Goal: Task Accomplishment & Management: Complete application form

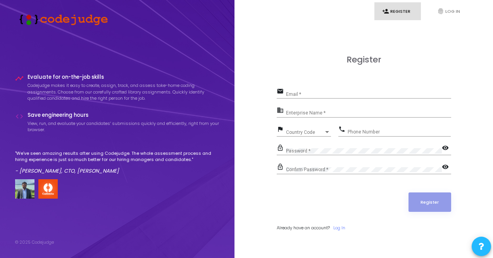
scroll to position [45, 0]
click at [341, 92] on input "Email *" at bounding box center [368, 93] width 165 height 5
click at [329, 94] on input "[EMAIL_ADDRESS][DOMAIN_NAME]" at bounding box center [368, 93] width 165 height 5
type input "[EMAIL_ADDRESS][DOMAIN_NAME]"
click at [282, 114] on mat-icon "business" at bounding box center [281, 110] width 9 height 9
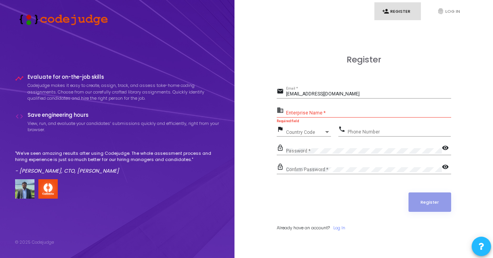
drag, startPoint x: 312, startPoint y: 105, endPoint x: 293, endPoint y: 106, distance: 19.8
click at [293, 106] on form "email [EMAIL_ADDRESS][DOMAIN_NAME] Email * business Enterprise Name * Required …" at bounding box center [364, 158] width 174 height 145
click at [335, 111] on input "Enterprise Name *" at bounding box center [368, 112] width 165 height 5
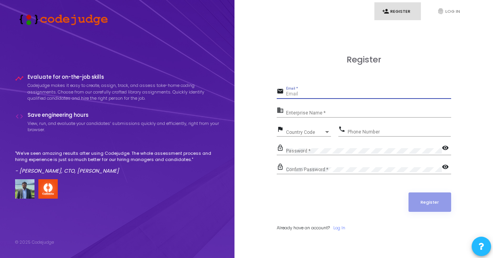
click at [343, 92] on input "Email *" at bounding box center [368, 93] width 165 height 5
click at [330, 93] on input "shishodiavishakha30@gmail.com" at bounding box center [368, 93] width 165 height 5
type input "[EMAIL_ADDRESS][DOMAIN_NAME]"
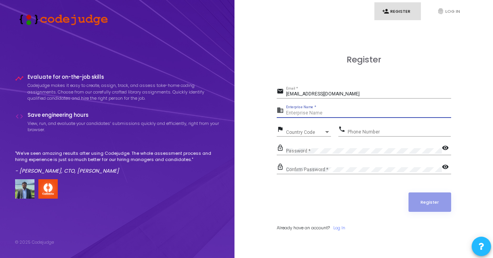
click at [329, 112] on input "Enterprise Name *" at bounding box center [368, 112] width 165 height 5
type input "Vishakha"
click at [303, 133] on span "Country Code" at bounding box center [300, 131] width 28 height 5
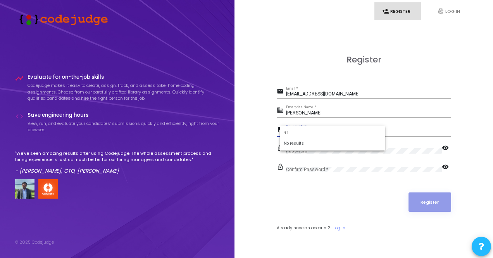
type input "9"
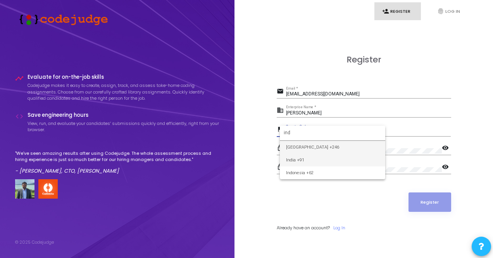
type input "ind"
click at [308, 158] on span "India +91" at bounding box center [332, 159] width 93 height 13
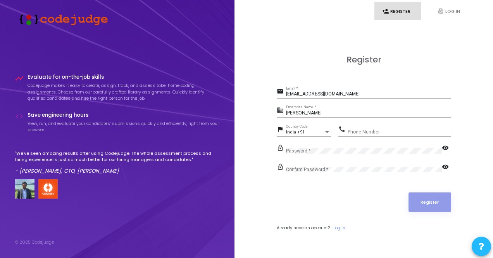
click at [358, 126] on div "Phone Number" at bounding box center [399, 130] width 103 height 12
type input "8791407260"
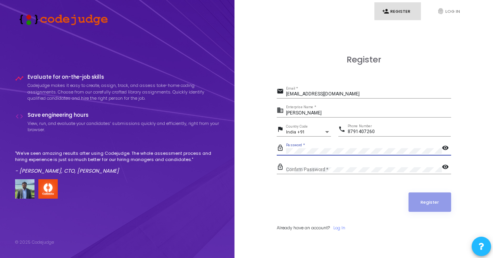
click at [446, 148] on mat-icon "visibility" at bounding box center [446, 148] width 9 height 9
click at [389, 163] on div "Confirm Password *" at bounding box center [364, 168] width 156 height 12
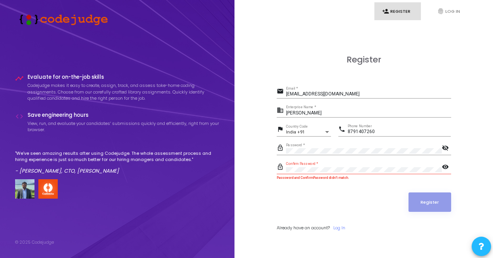
click at [448, 167] on mat-icon "visibility" at bounding box center [446, 167] width 9 height 9
click at [424, 199] on button "Register" at bounding box center [429, 201] width 43 height 19
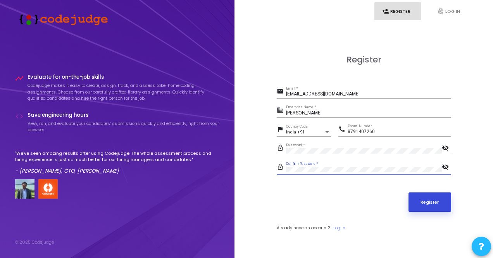
click at [426, 202] on button "Register" at bounding box center [429, 201] width 43 height 19
click at [426, 207] on button "Register" at bounding box center [429, 201] width 43 height 19
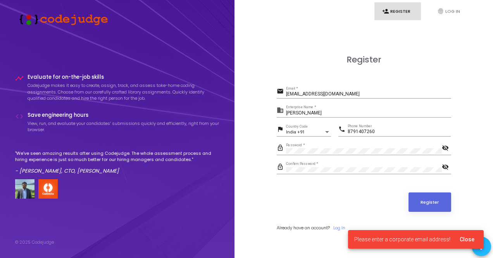
click at [404, 18] on link "person_add Register" at bounding box center [397, 11] width 47 height 18
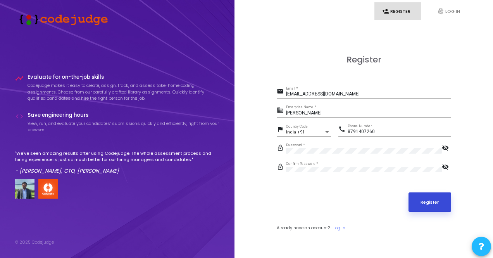
click at [437, 200] on button "Register" at bounding box center [429, 201] width 43 height 19
